Goal: Find specific page/section: Find specific page/section

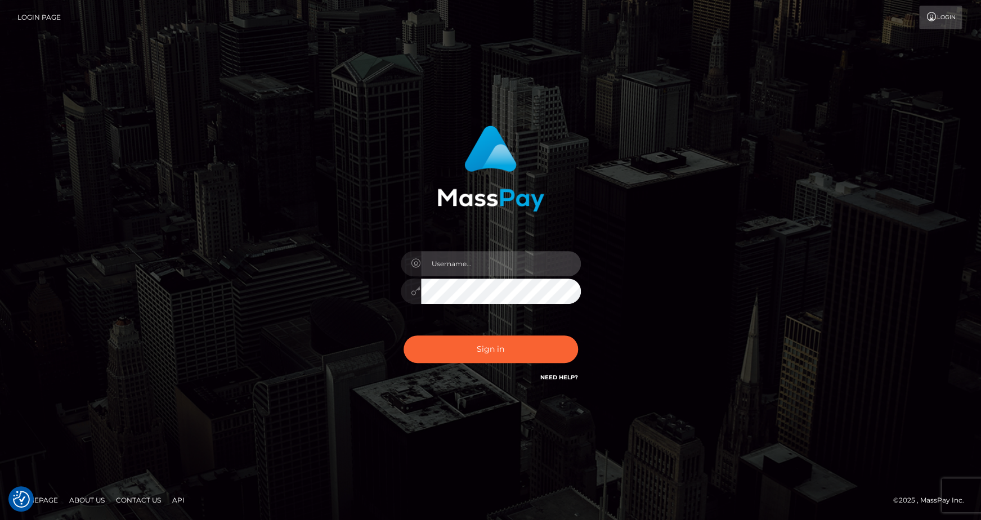
click at [498, 262] on input "text" at bounding box center [501, 263] width 160 height 25
type input "andrey.nmible"
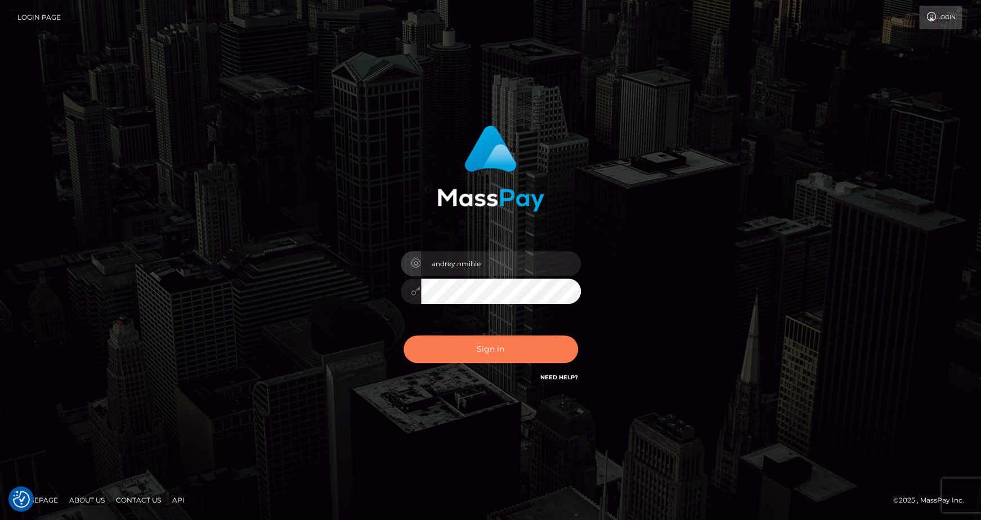
click at [488, 344] on button "Sign in" at bounding box center [491, 350] width 175 height 28
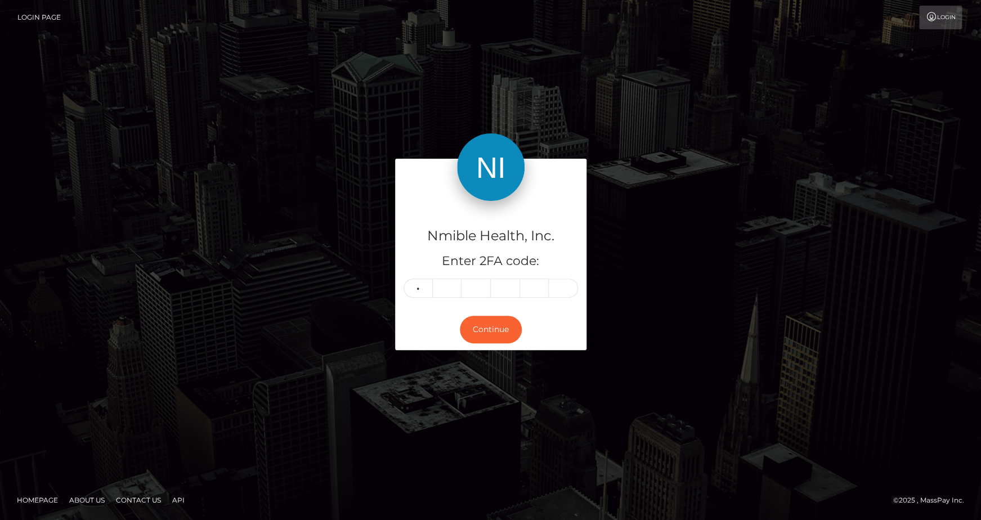
type input "1"
type input "2"
type input "5"
type input "9"
type input "0"
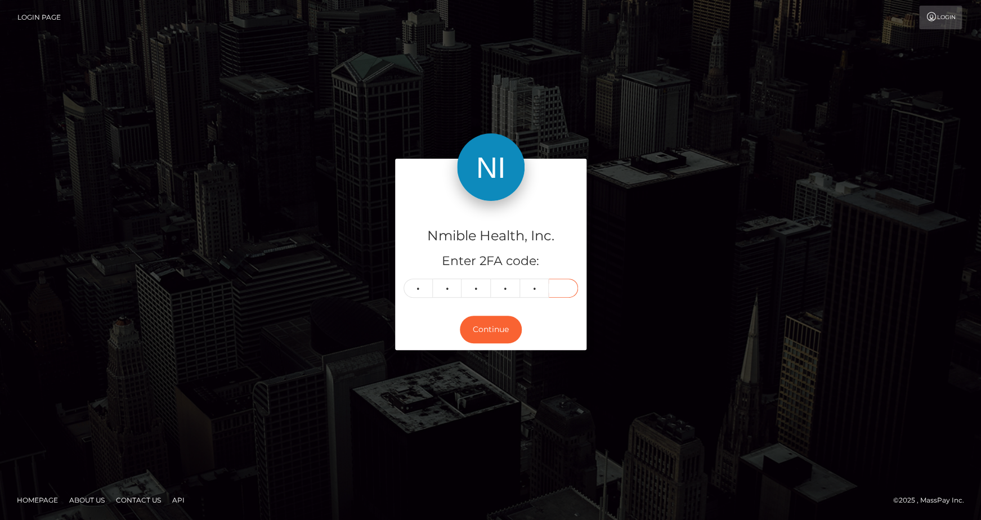
type input "0"
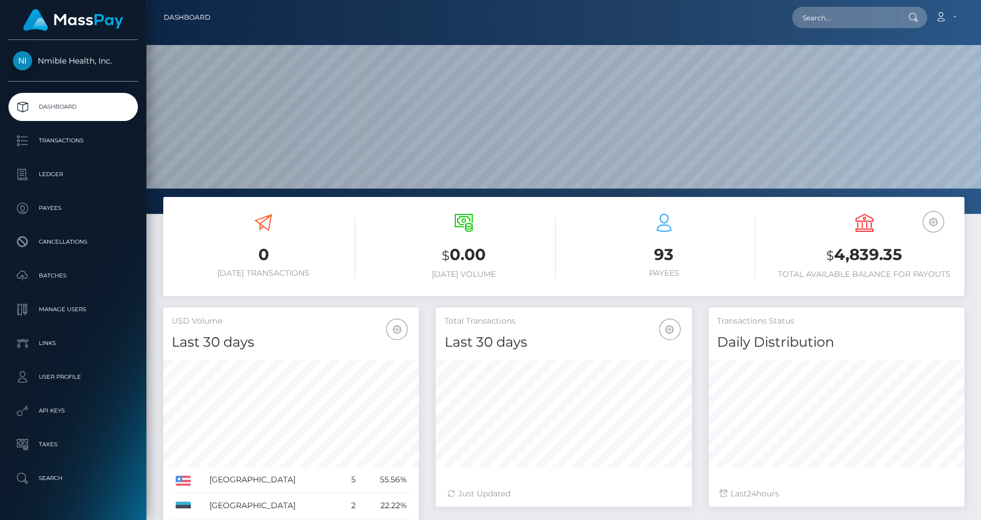
scroll to position [199, 256]
click at [61, 145] on p "Transactions" at bounding box center [73, 140] width 120 height 17
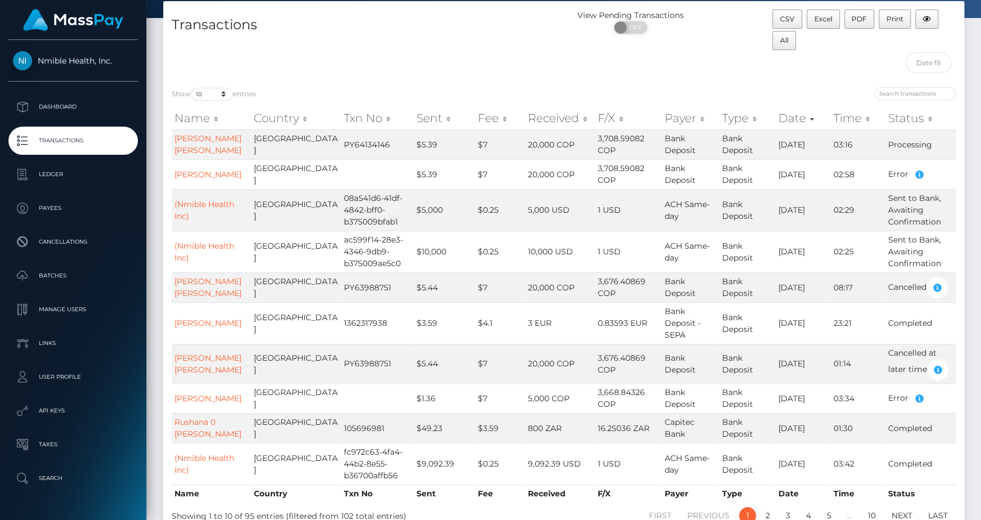
scroll to position [64, 0]
